Goal: Task Accomplishment & Management: Use online tool/utility

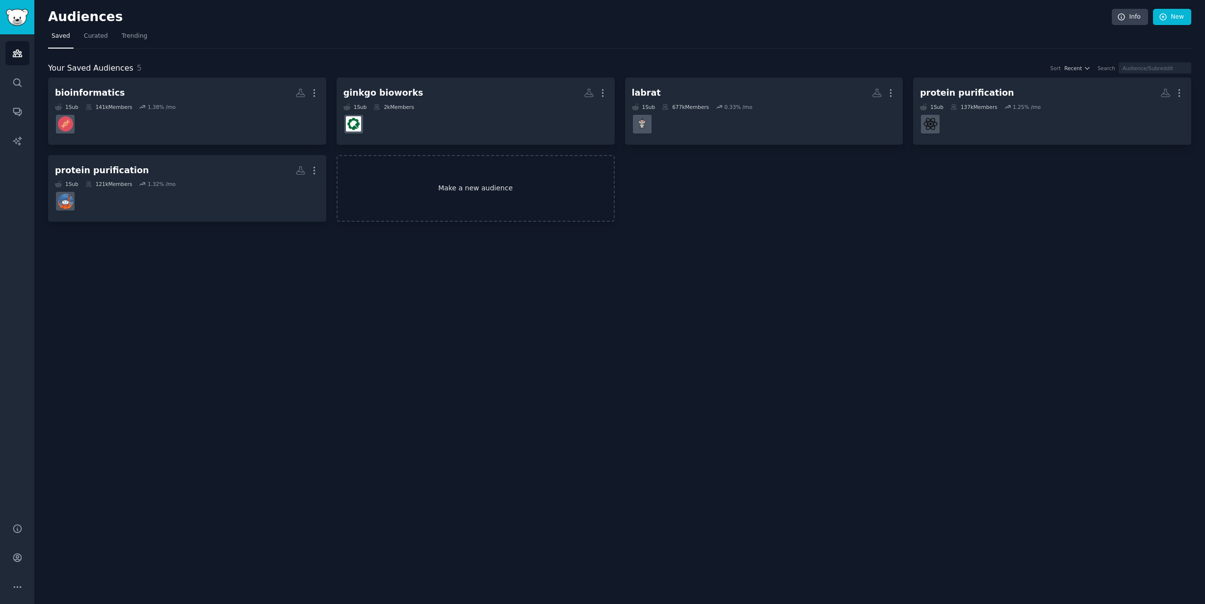
click at [543, 186] on link "Make a new audience" at bounding box center [476, 188] width 278 height 67
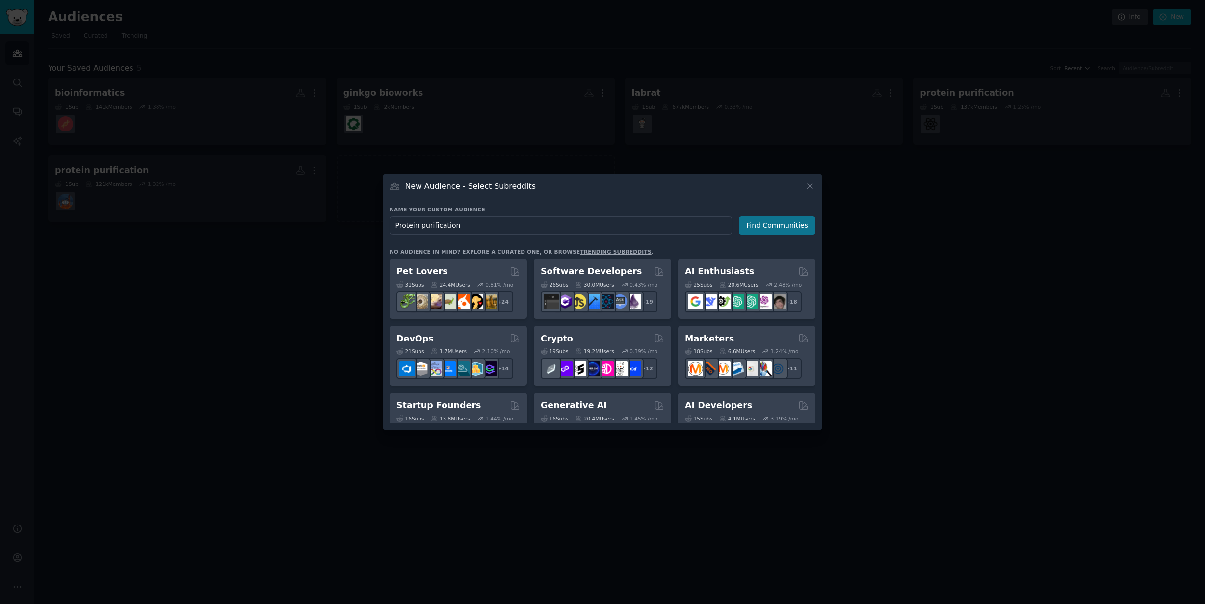
type input "Protein purification"
click at [776, 224] on button "Find Communities" at bounding box center [777, 225] width 77 height 18
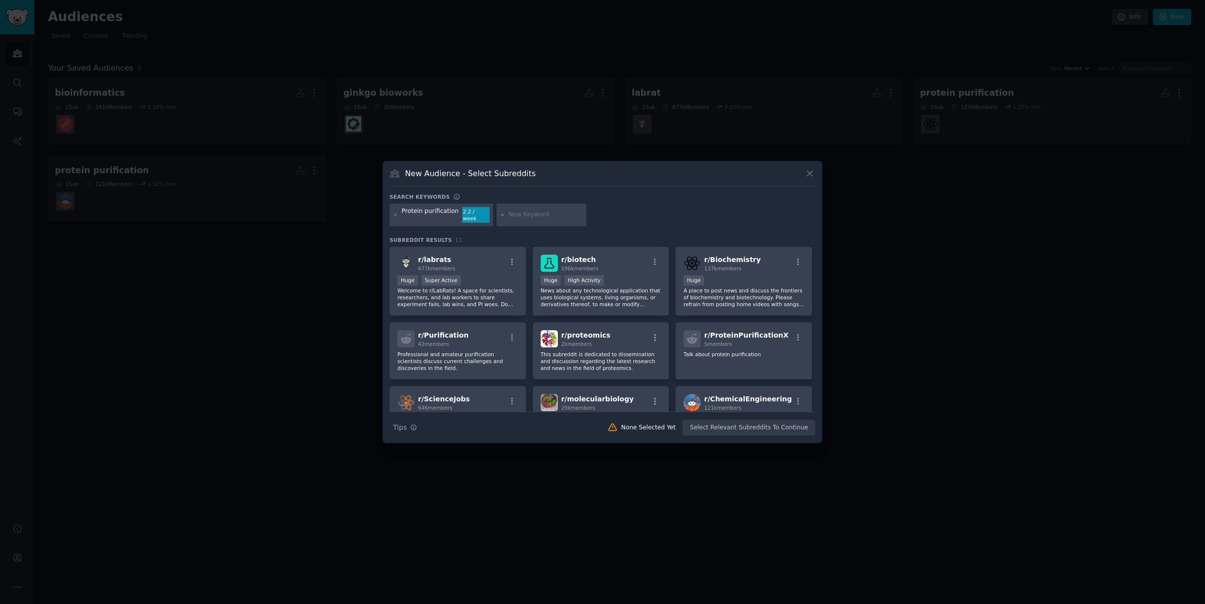
scroll to position [39, 0]
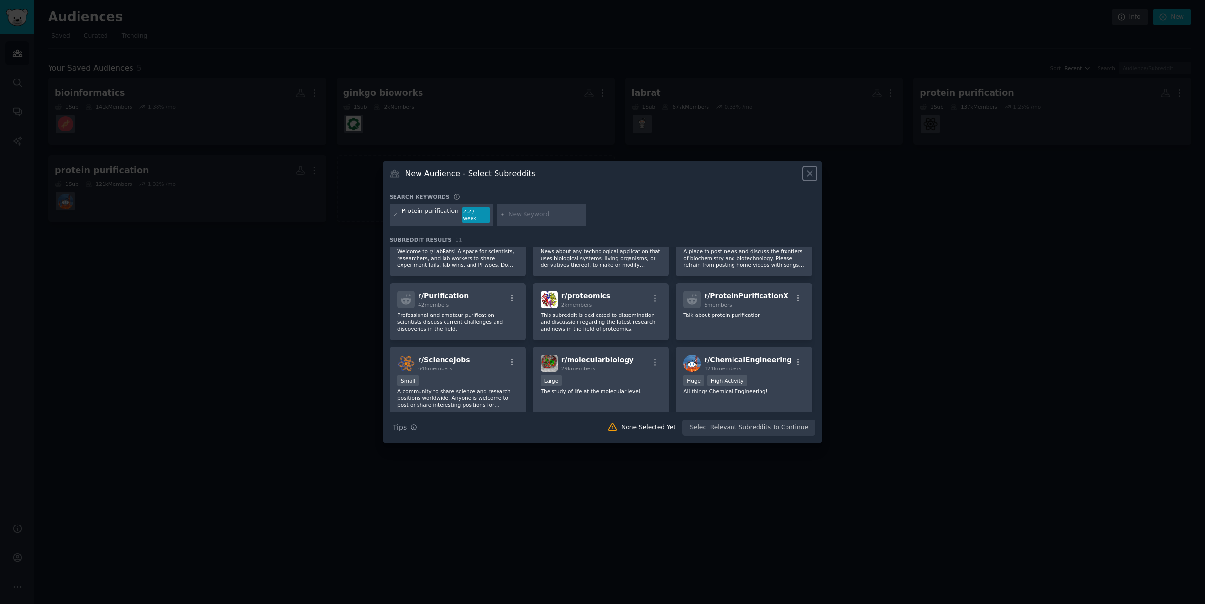
click at [810, 177] on icon at bounding box center [809, 173] width 5 height 5
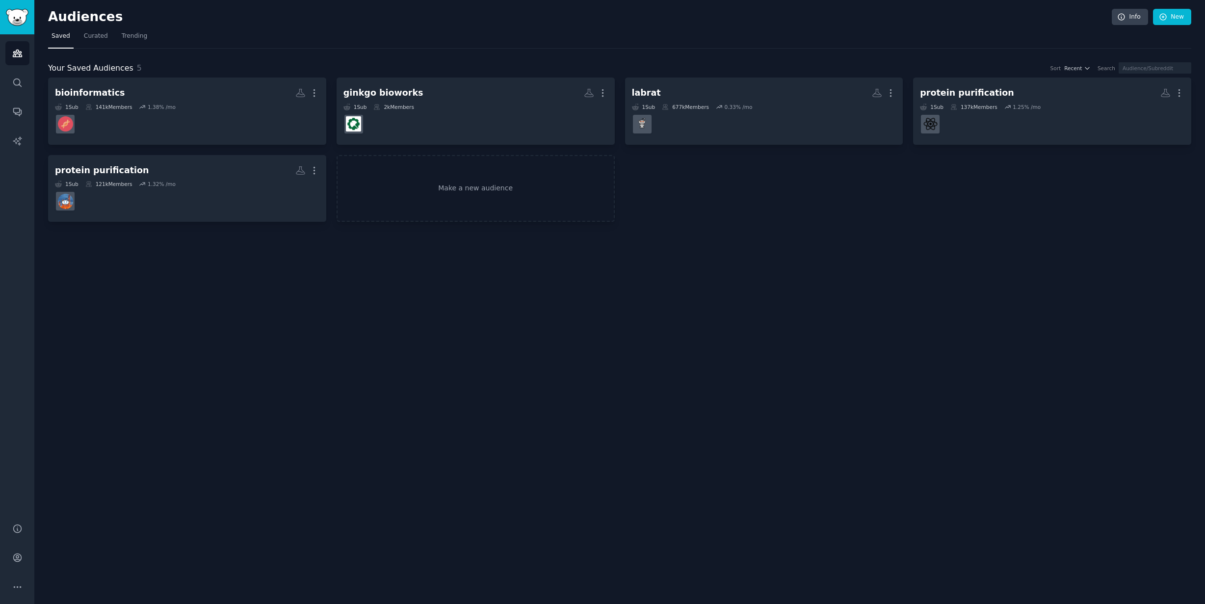
drag, startPoint x: 898, startPoint y: 243, endPoint x: 770, endPoint y: 228, distance: 128.0
click at [897, 243] on div "Audiences Info New Saved Curated Trending Your Saved Audiences 5 Sort Recent Se…" at bounding box center [619, 302] width 1171 height 604
